Goal: Check status: Check status

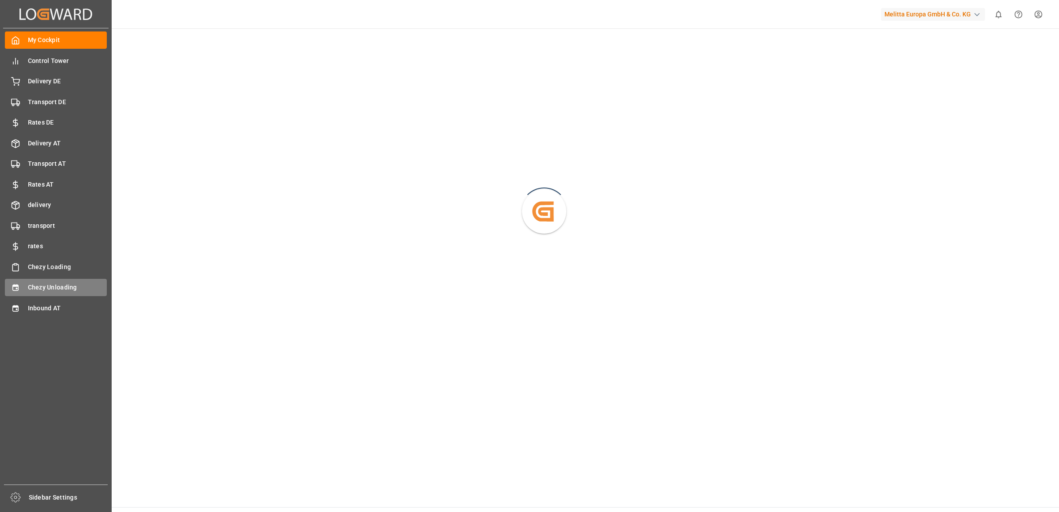
click at [29, 289] on span "Chezy Unloading" at bounding box center [67, 287] width 79 height 9
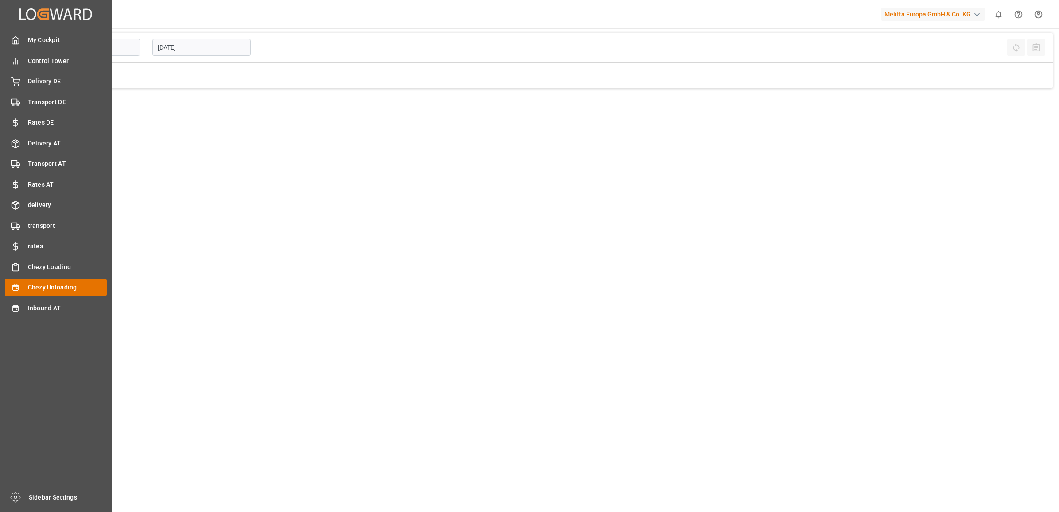
type input "Chezy Unloading"
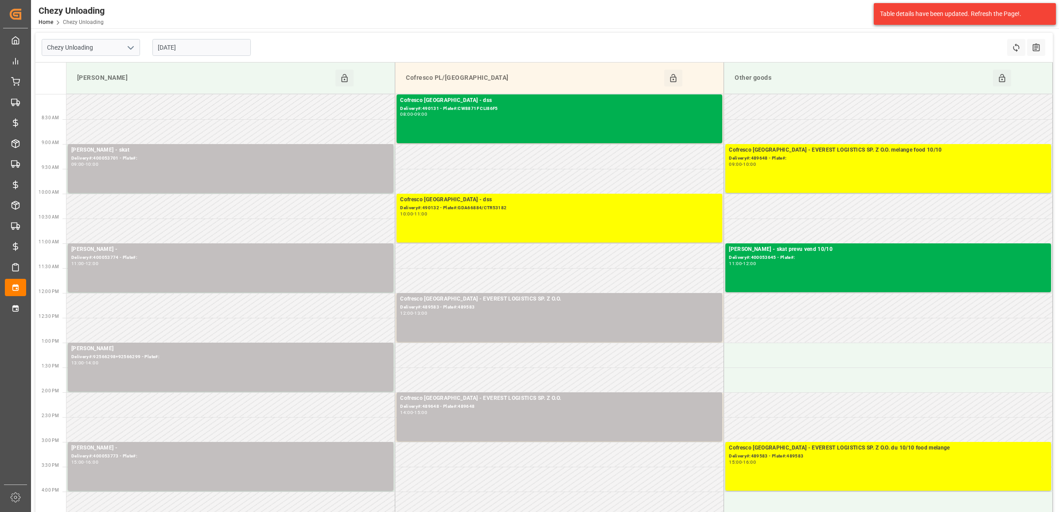
click at [192, 37] on div "[DATE]" at bounding box center [201, 47] width 111 height 29
click at [193, 45] on input "[DATE]" at bounding box center [201, 47] width 98 height 17
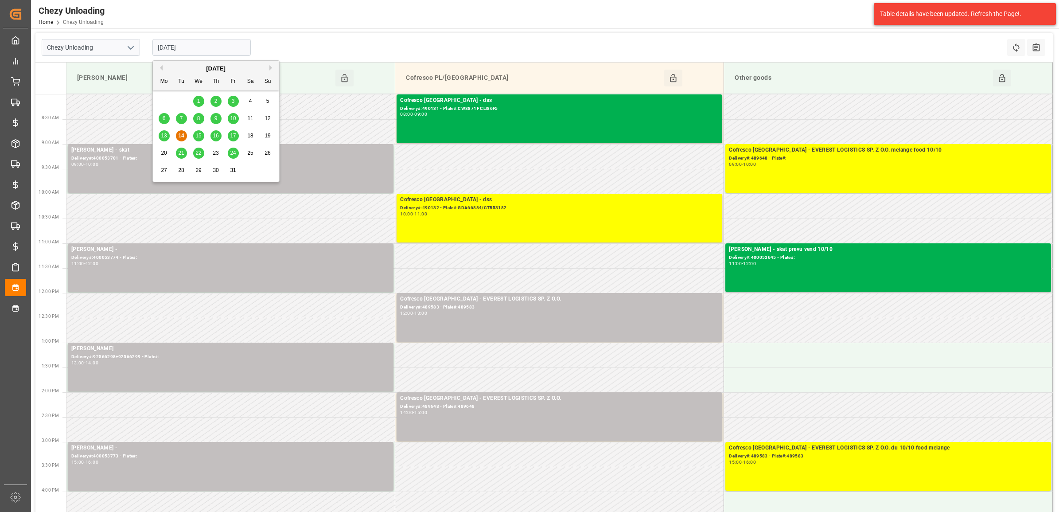
click at [195, 137] on div "15" at bounding box center [198, 136] width 11 height 11
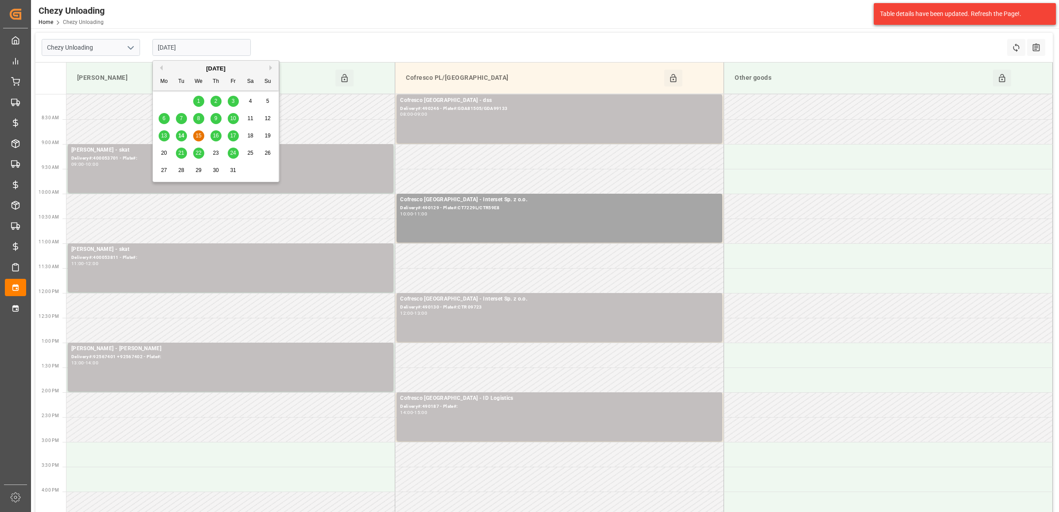
click at [197, 46] on input "[DATE]" at bounding box center [201, 47] width 98 height 17
click at [217, 137] on span "16" at bounding box center [216, 136] width 6 height 6
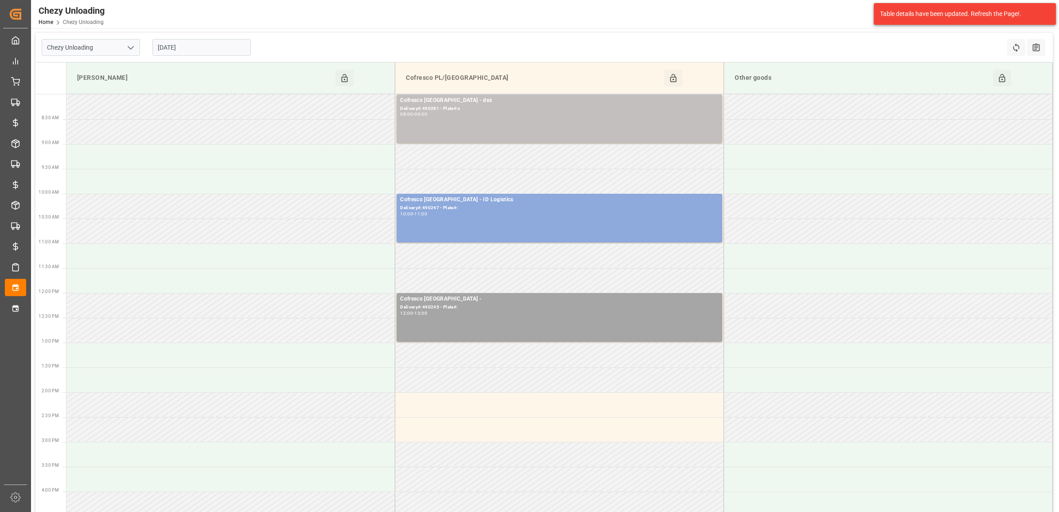
click at [207, 50] on input "[DATE]" at bounding box center [201, 47] width 98 height 17
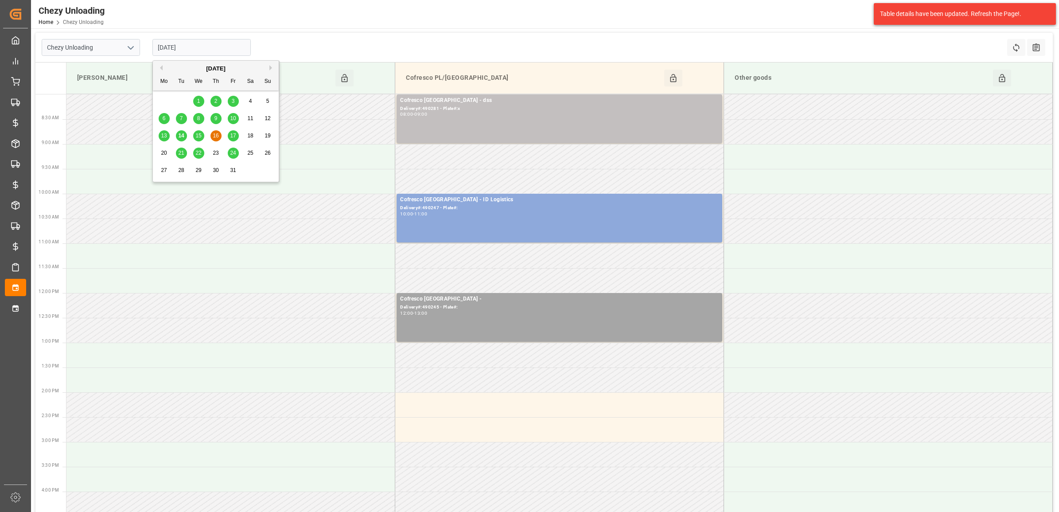
click at [231, 138] on span "17" at bounding box center [233, 136] width 6 height 6
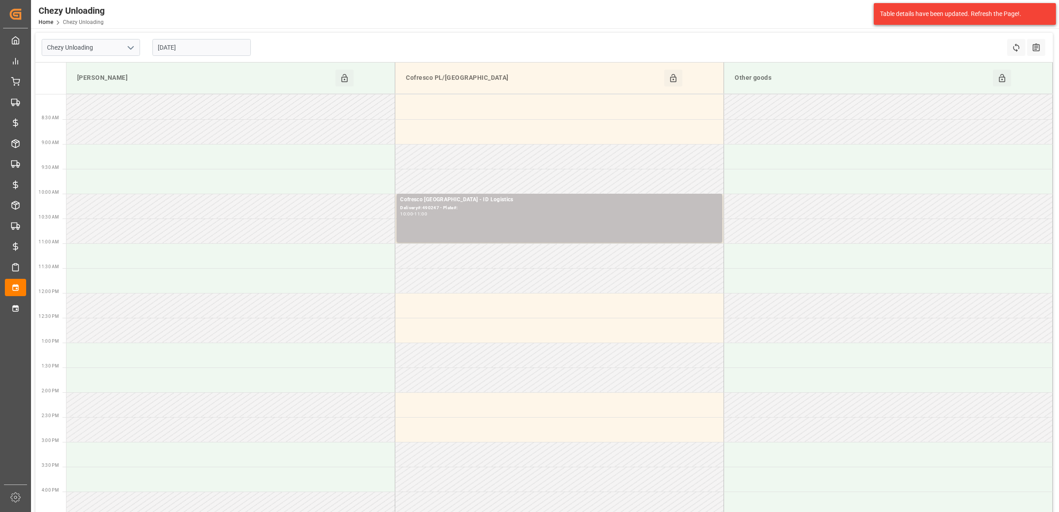
click at [203, 43] on input "[DATE]" at bounding box center [201, 47] width 98 height 17
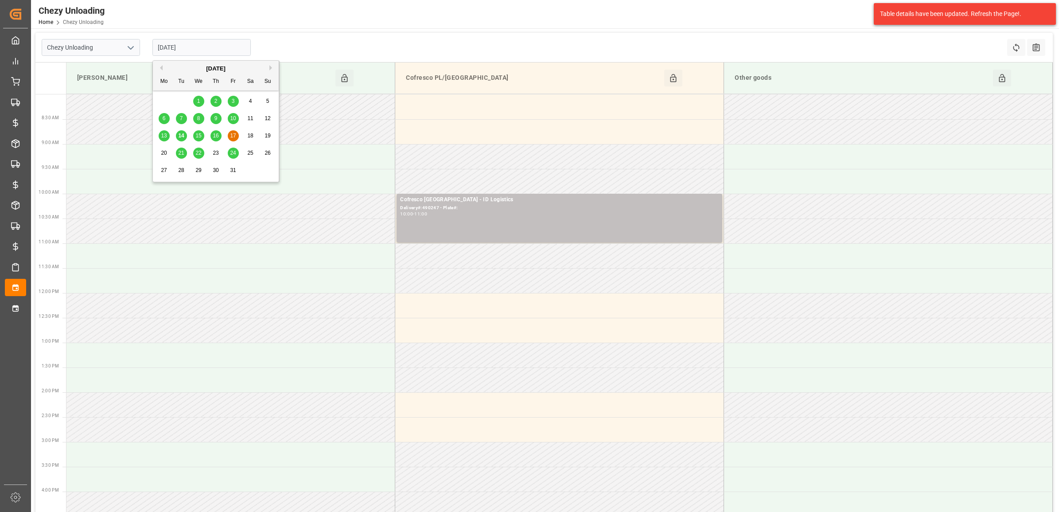
click at [196, 136] on span "15" at bounding box center [198, 136] width 6 height 6
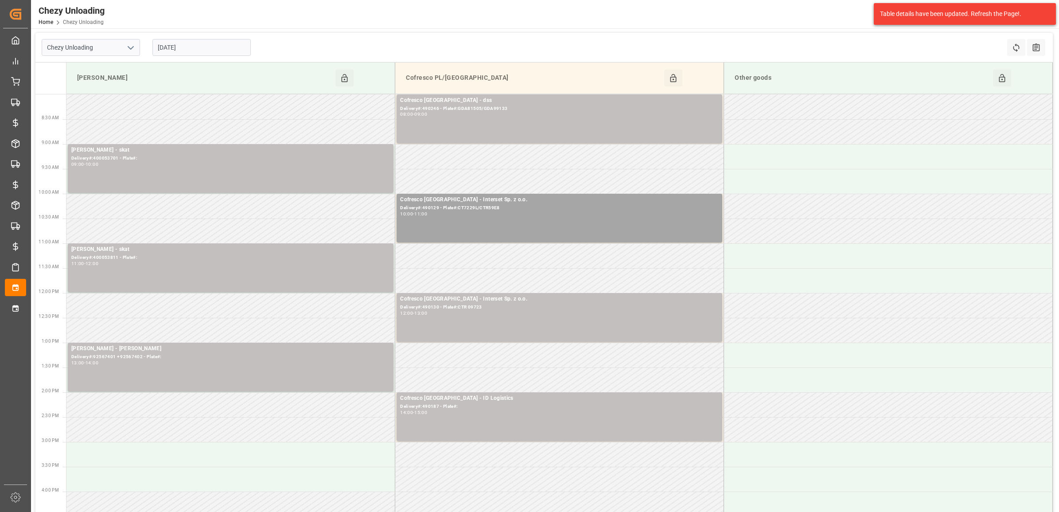
click at [207, 49] on input "[DATE]" at bounding box center [201, 47] width 98 height 17
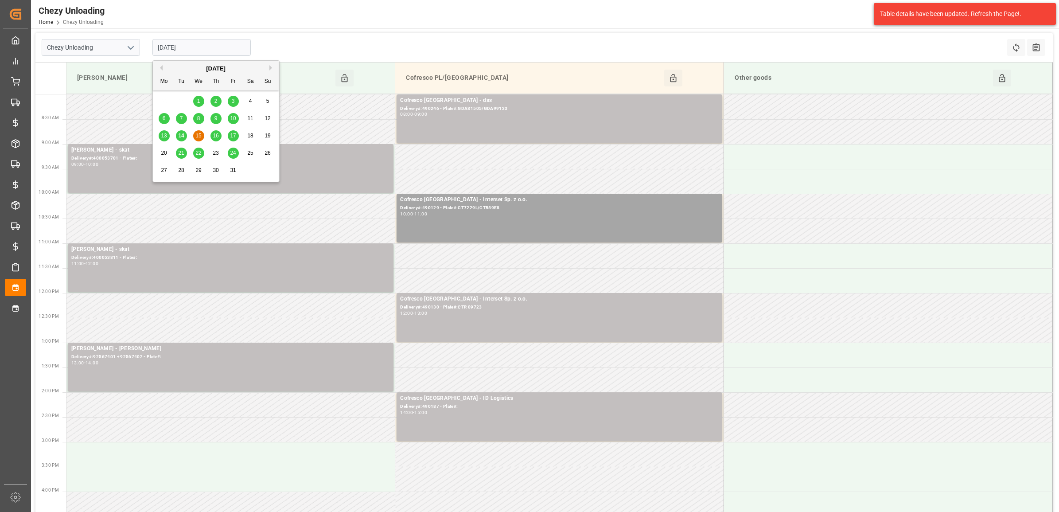
click at [212, 133] on div "16" at bounding box center [216, 136] width 11 height 11
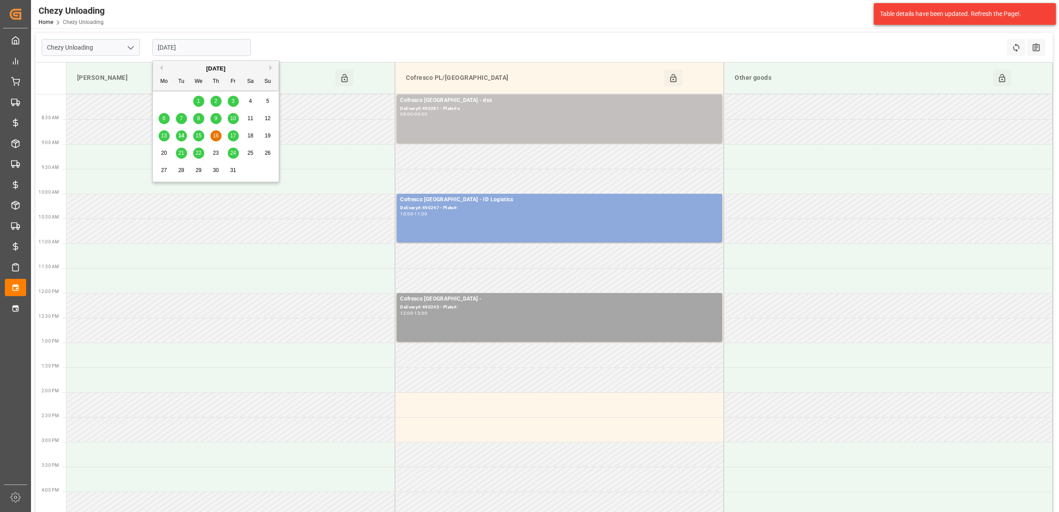
click at [215, 43] on input "[DATE]" at bounding box center [201, 47] width 98 height 17
click at [231, 134] on span "17" at bounding box center [233, 136] width 6 height 6
type input "[DATE]"
